Goal: Check status: Check status

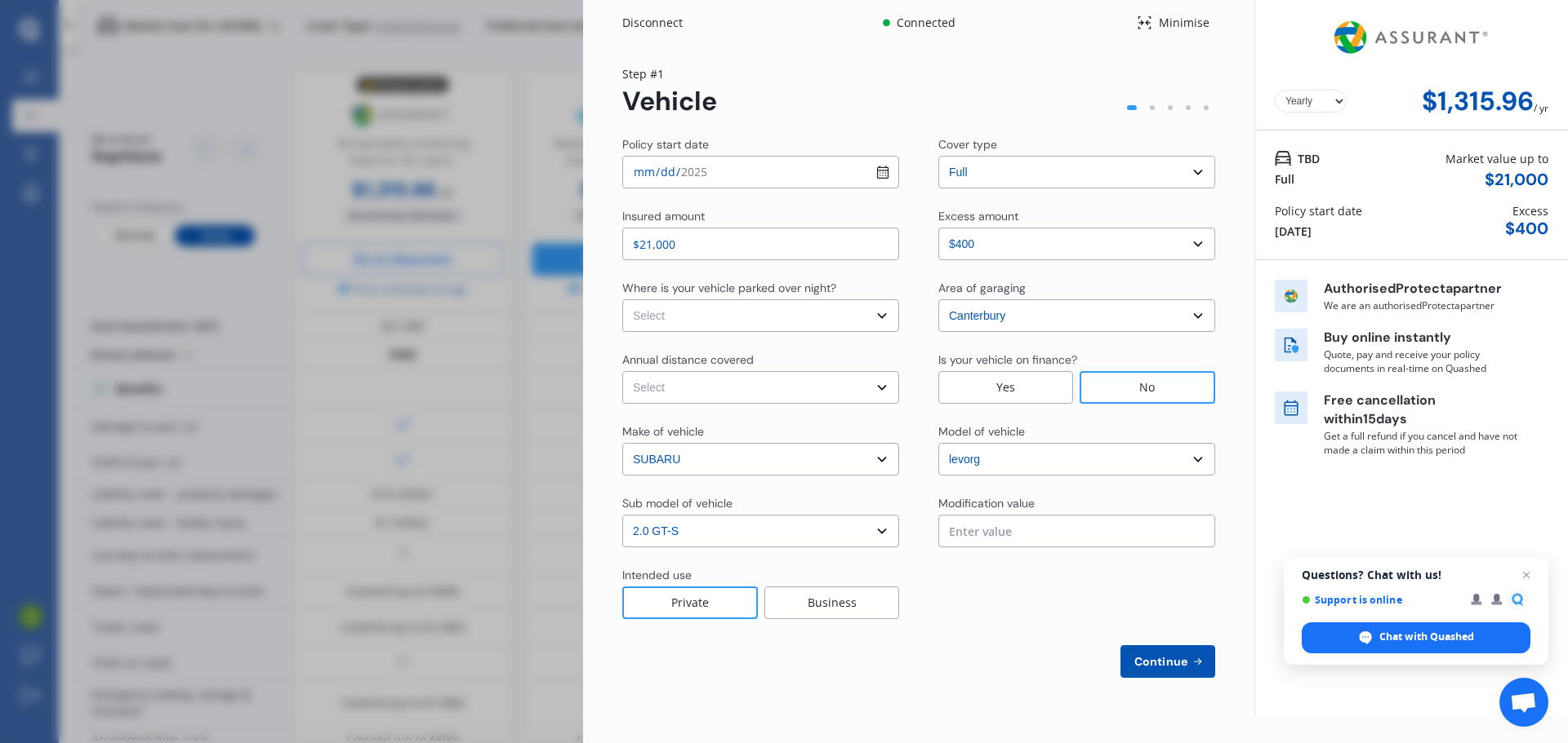
select select "full"
select select "0"
select select "Canterbury"
select select "SUBARU"
select select "LEVORG"
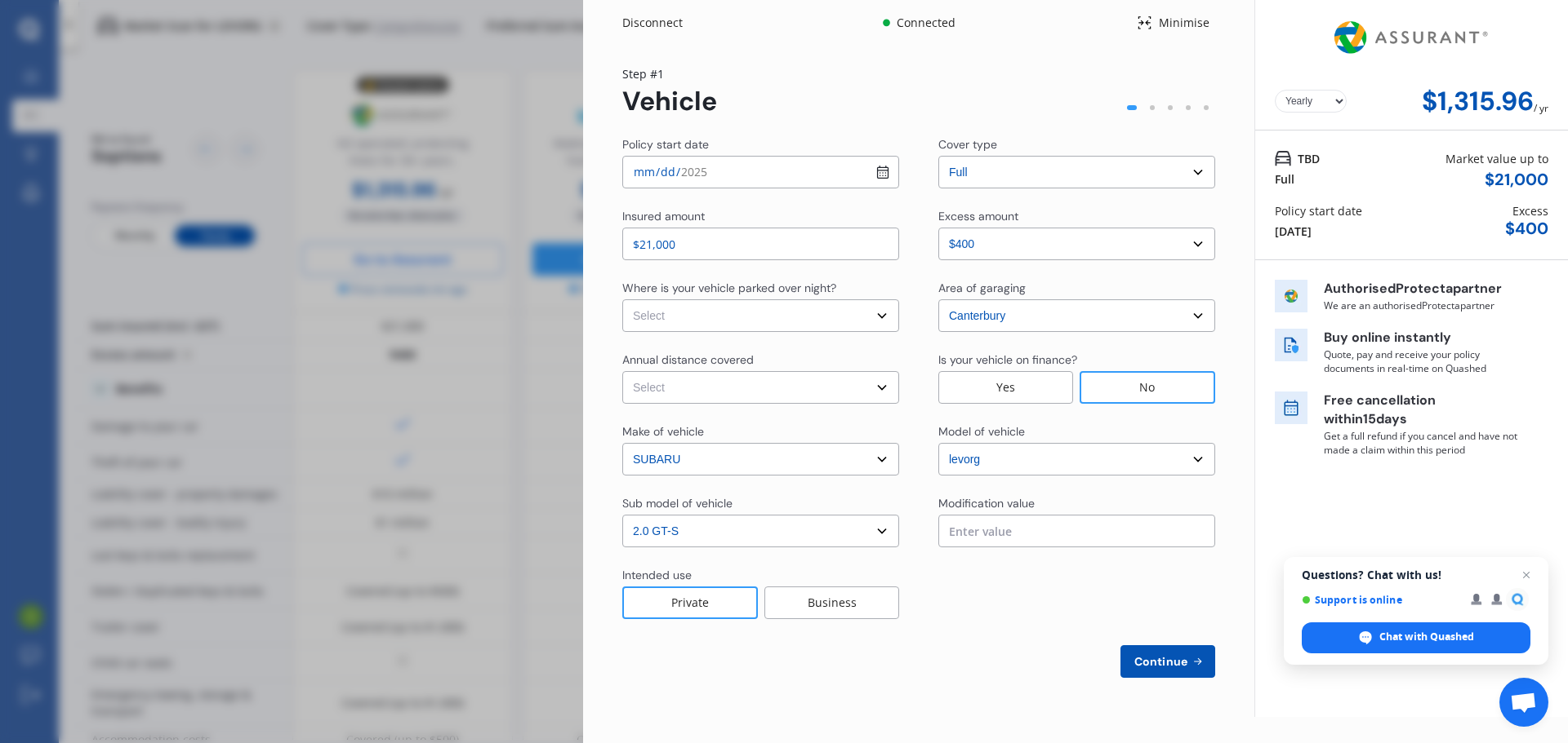
select select "2.0 GT-S"
click at [457, 62] on div "Disconnect Connected Minimise Yearly Monthly $1,315.96 / yr Step # 1 Vehicle Po…" at bounding box center [784, 372] width 1568 height 743
click at [1152, 22] on div "Minimise" at bounding box center [1184, 22] width 63 height 17
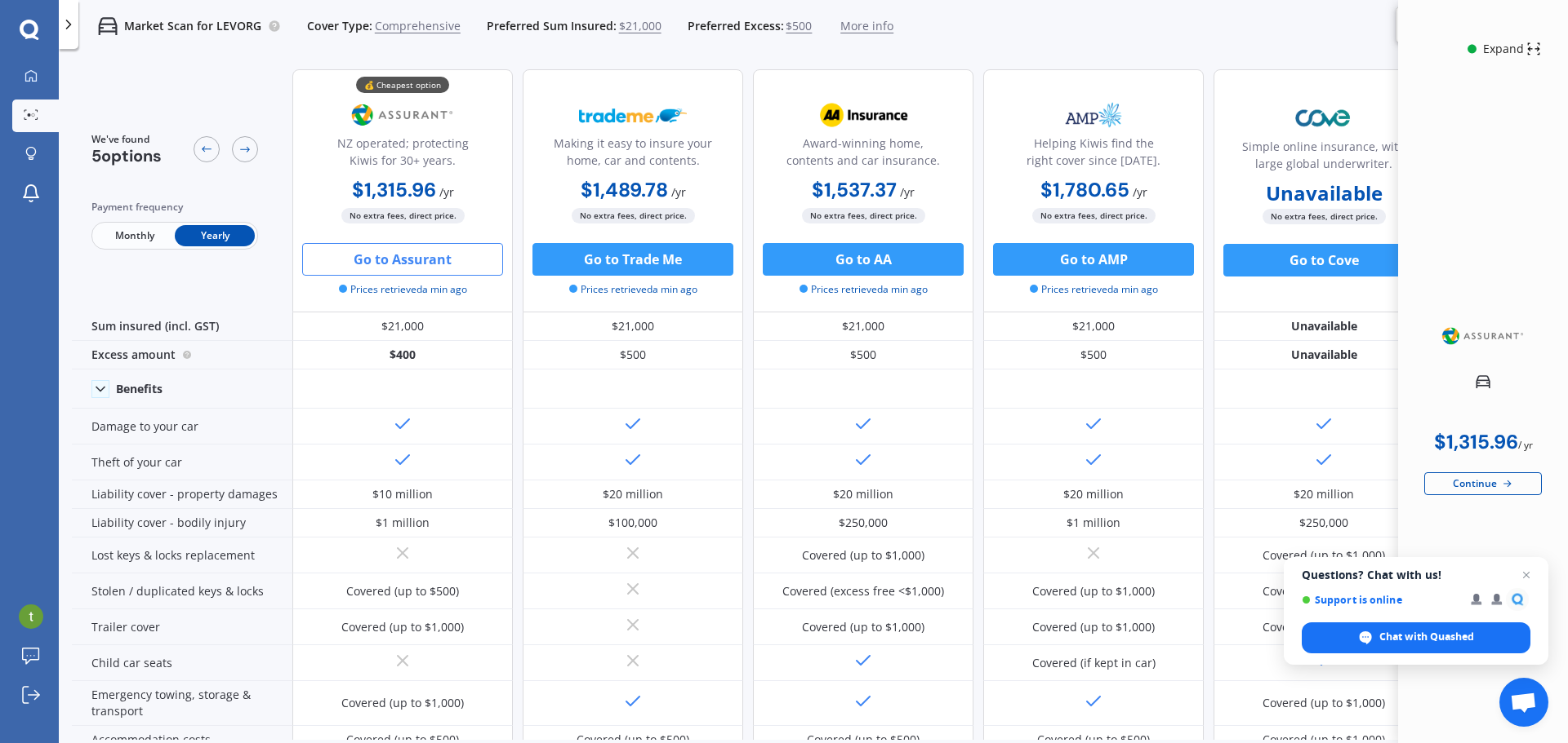
click at [32, 32] on icon at bounding box center [29, 30] width 20 height 22
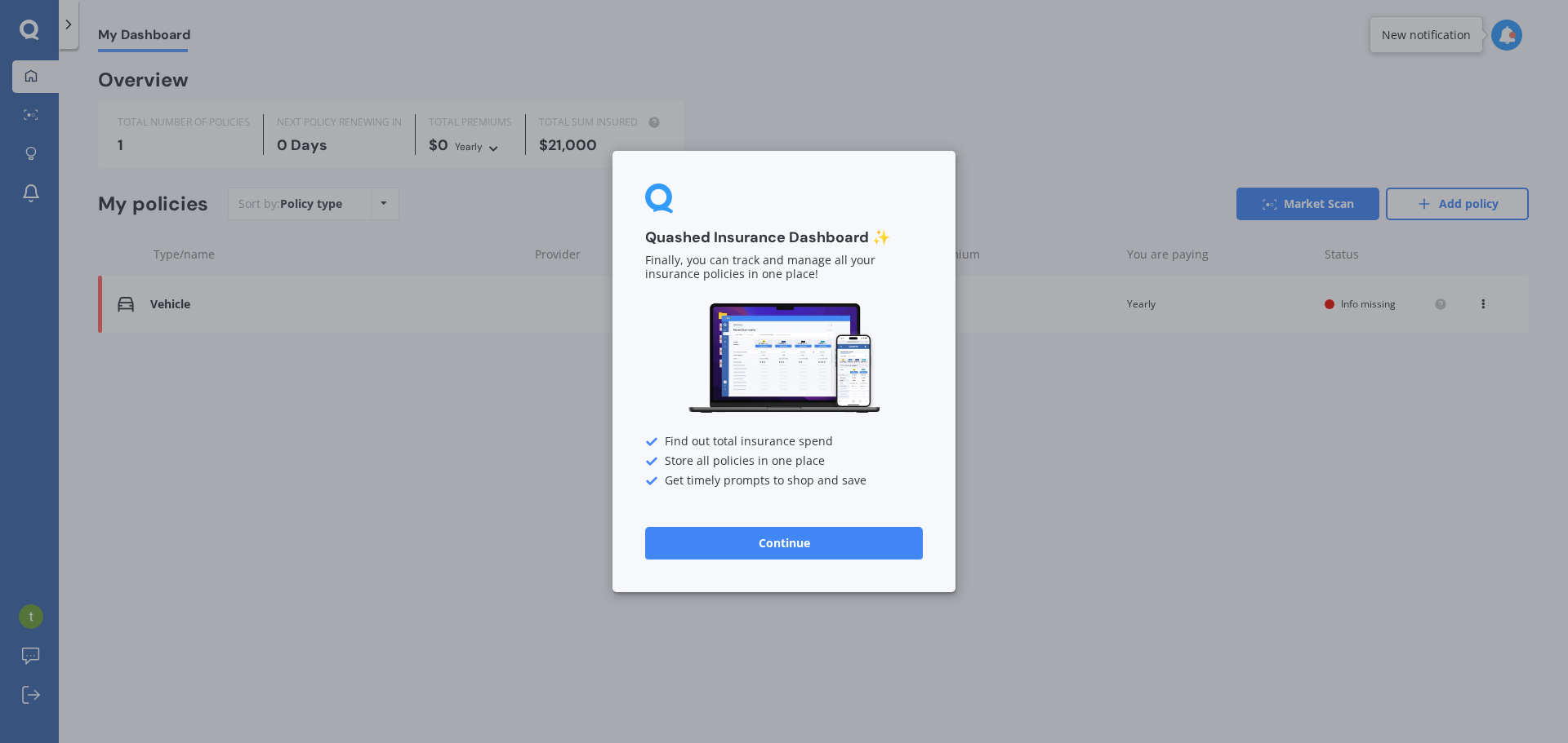
click at [823, 528] on button "Continue" at bounding box center [784, 543] width 278 height 32
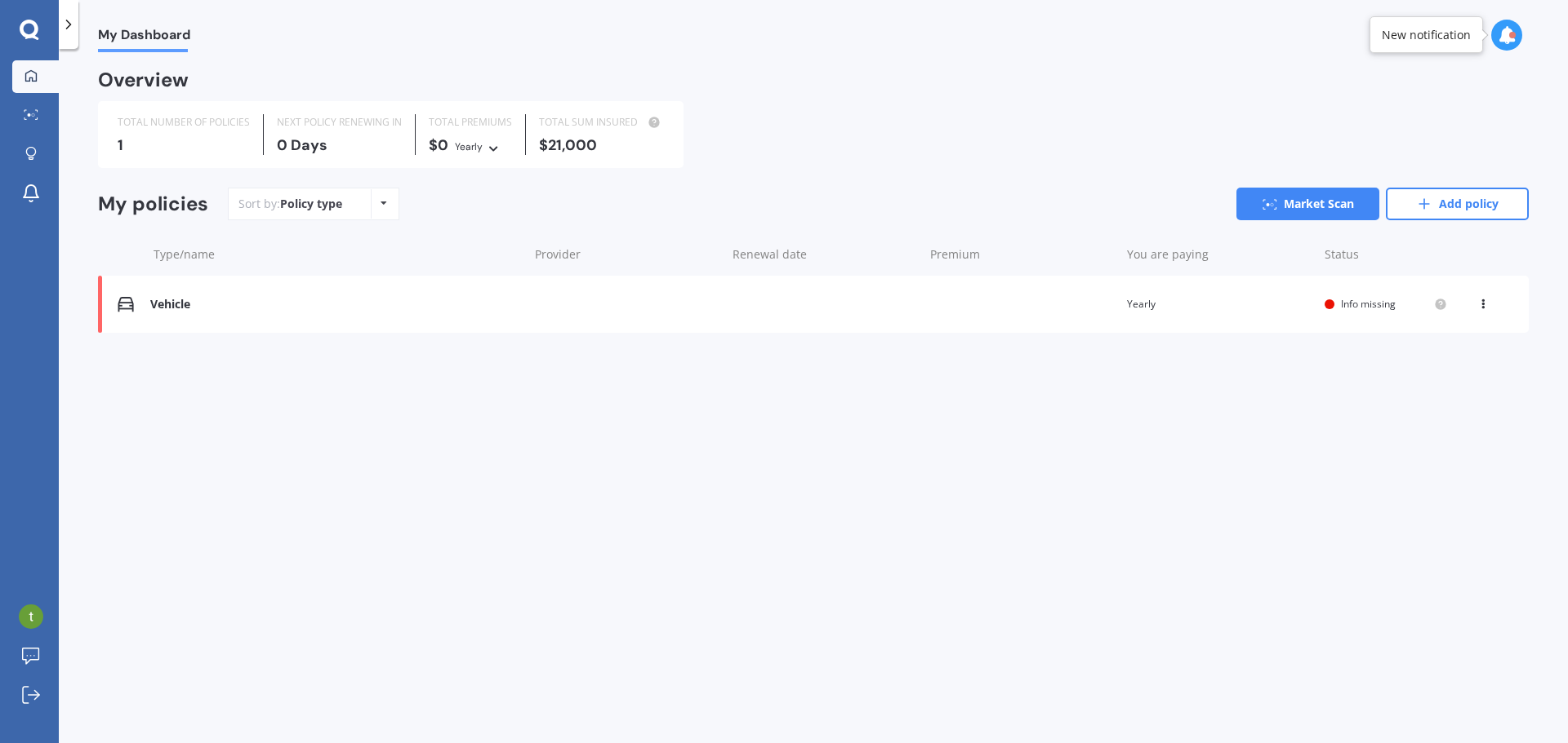
click at [67, 26] on icon at bounding box center [68, 24] width 17 height 17
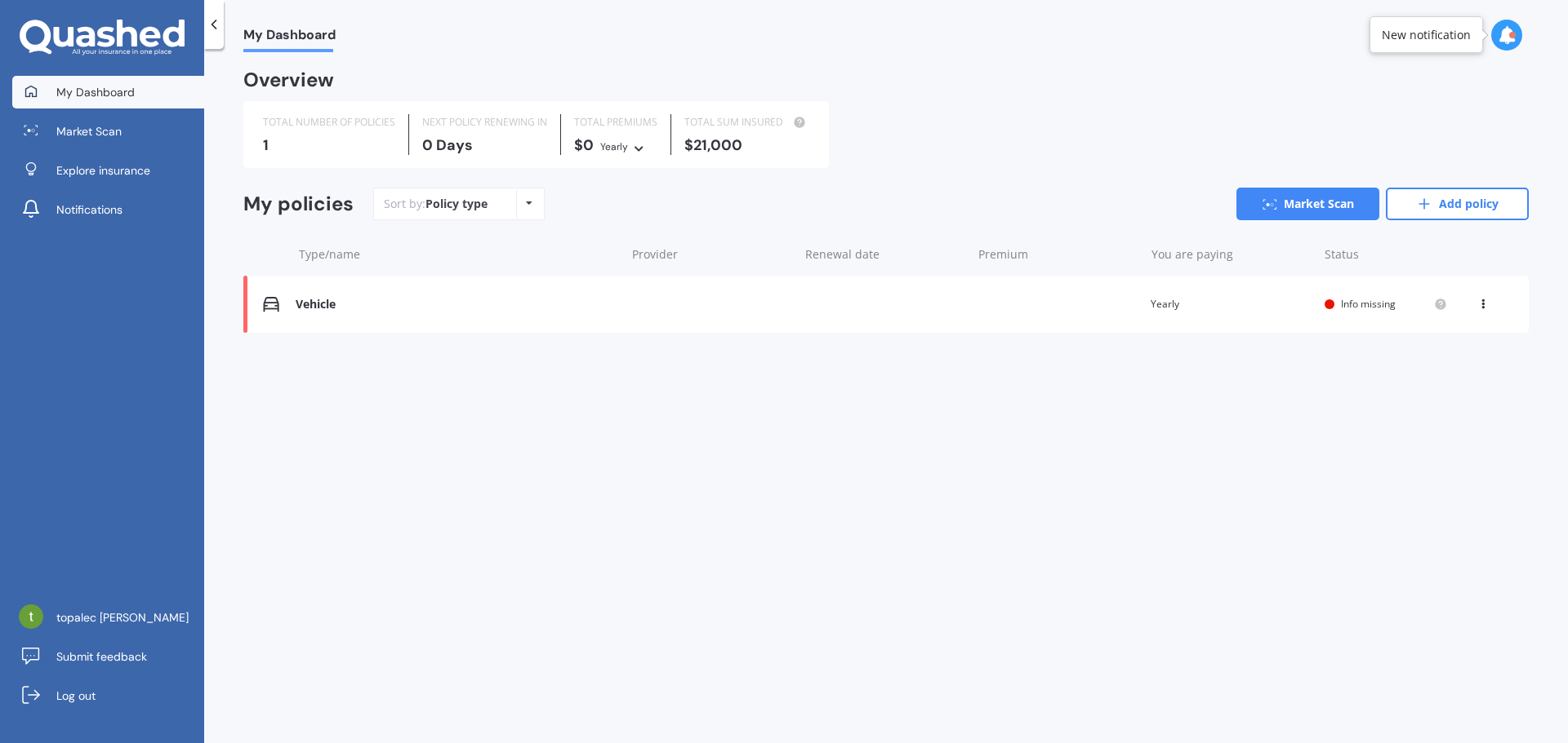
click at [206, 32] on div at bounding box center [214, 24] width 20 height 49
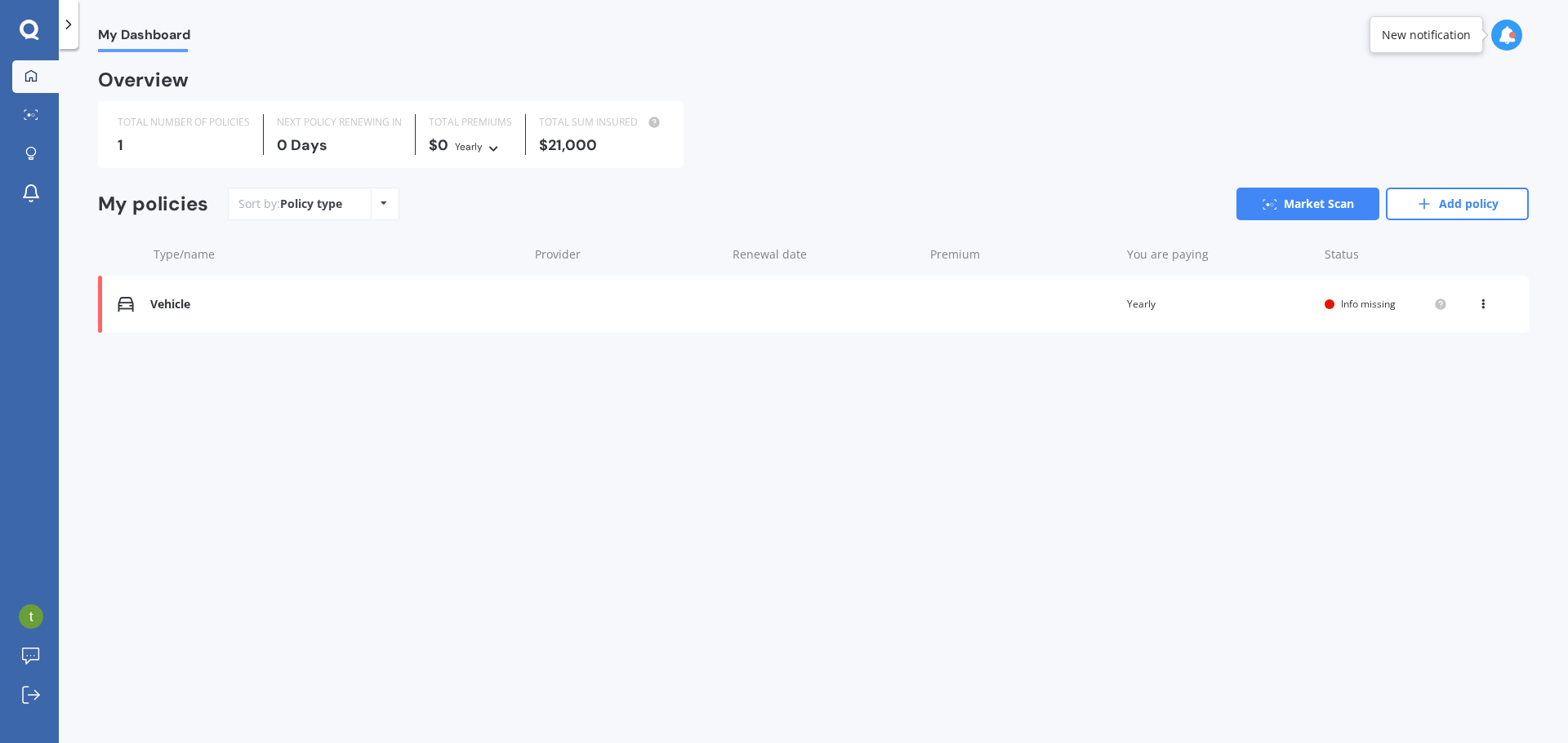
click at [1178, 33] on div "My Dashboard" at bounding box center [813, 25] width 1509 height 52
